Goal: Find specific page/section: Find specific page/section

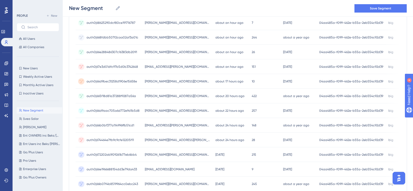
scroll to position [101, 0]
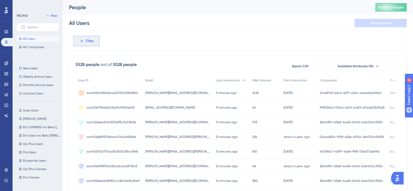
click at [85, 44] on button "Filter" at bounding box center [86, 41] width 26 height 10
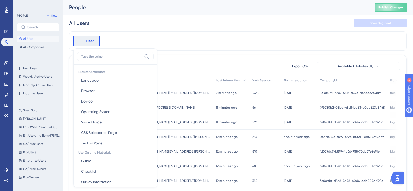
scroll to position [21, 0]
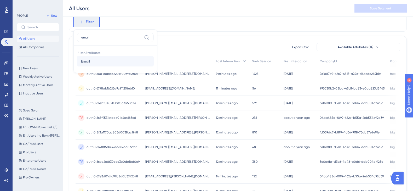
type input "email"
click at [102, 62] on button "Email Email" at bounding box center [115, 61] width 77 height 10
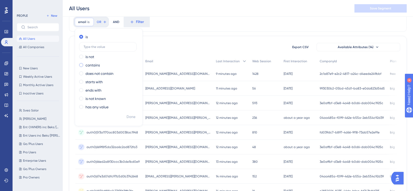
click at [88, 63] on label "contains" at bounding box center [92, 65] width 14 height 6
type input "sveasolar"
click at [133, 114] on span "Done" at bounding box center [130, 117] width 9 height 6
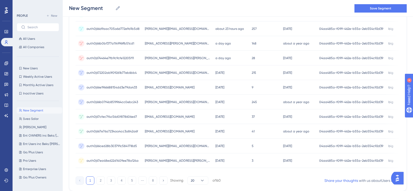
scroll to position [230, 0]
